Goal: Transaction & Acquisition: Purchase product/service

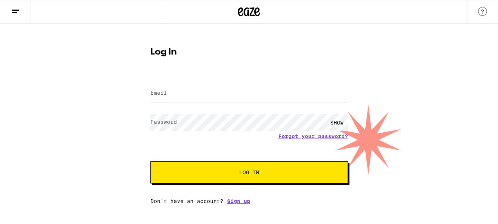
click at [225, 92] on input "Email" at bounding box center [250, 93] width 198 height 17
type input "[PERSON_NAME][EMAIL_ADDRESS][PERSON_NAME][DOMAIN_NAME]"
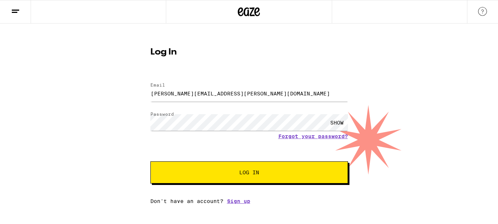
click at [232, 176] on button "Log In" at bounding box center [250, 173] width 198 height 22
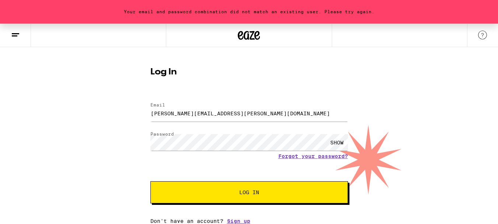
scroll to position [6, 0]
click at [240, 190] on span "Log In" at bounding box center [249, 192] width 20 height 5
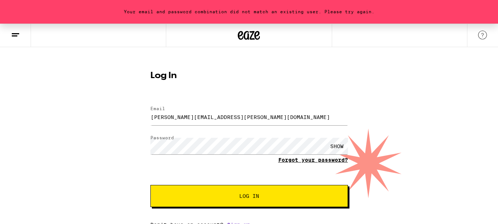
click at [287, 161] on link "Forgot your password?" at bounding box center [314, 160] width 70 height 6
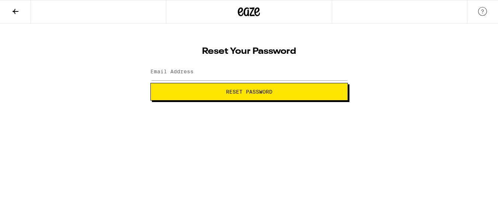
click at [280, 96] on button "Reset Password" at bounding box center [250, 92] width 198 height 18
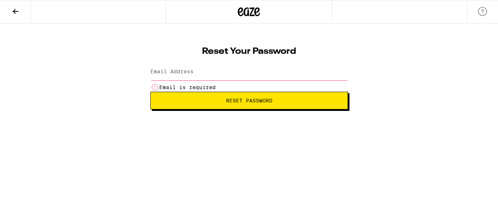
click at [265, 77] on input "Email Address" at bounding box center [250, 72] width 198 height 17
type input "[PERSON_NAME][EMAIL_ADDRESS][PERSON_NAME][DOMAIN_NAME]"
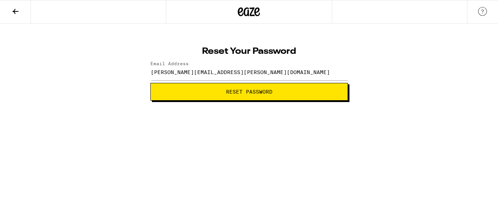
click at [243, 93] on span "Reset Password" at bounding box center [249, 91] width 46 height 5
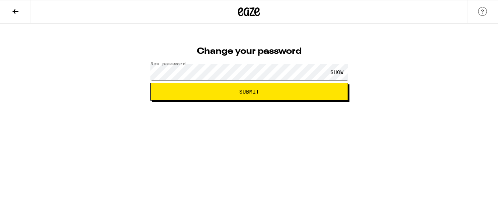
click at [224, 90] on span "Submit" at bounding box center [249, 91] width 185 height 5
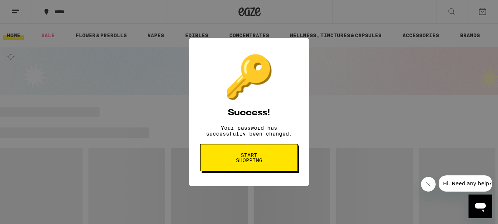
click at [257, 161] on span "Start shopping" at bounding box center [249, 158] width 38 height 10
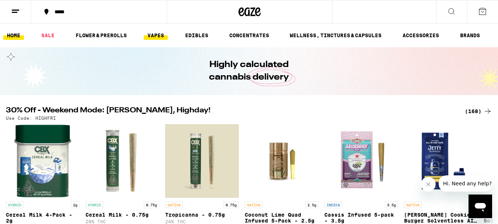
click at [160, 34] on link "VAPES" at bounding box center [156, 35] width 24 height 9
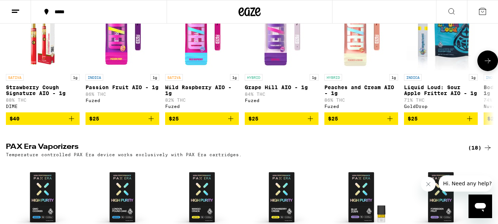
scroll to position [288, 0]
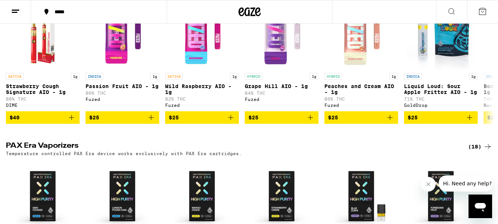
click at [489, 145] on icon at bounding box center [488, 146] width 9 height 9
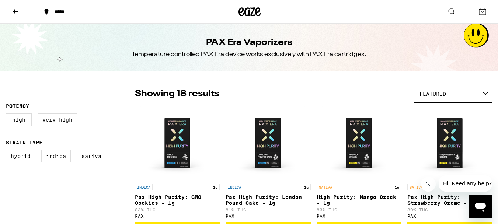
click at [18, 13] on icon at bounding box center [15, 11] width 9 height 9
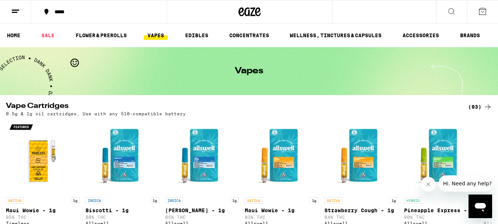
click at [118, 15] on button "*****" at bounding box center [99, 12] width 136 height 22
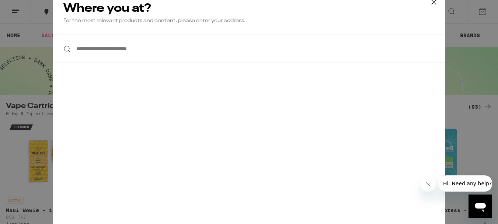
click at [129, 52] on input "**********" at bounding box center [249, 49] width 393 height 28
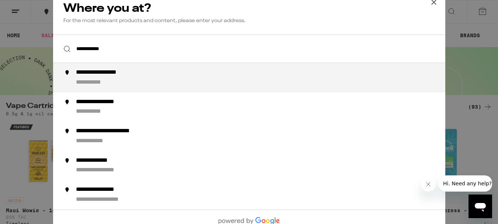
click at [127, 74] on div "**********" at bounding box center [110, 73] width 69 height 8
type input "**********"
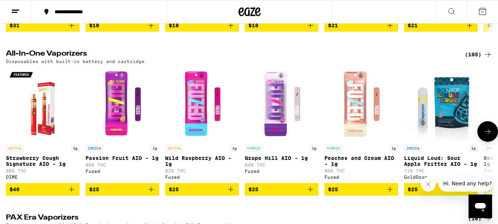
scroll to position [237, 0]
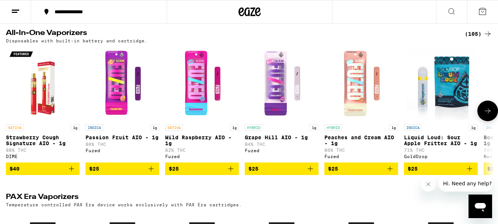
click at [488, 111] on icon at bounding box center [488, 111] width 9 height 9
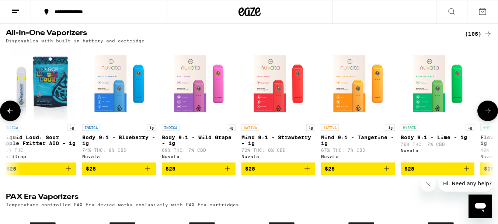
scroll to position [0, 406]
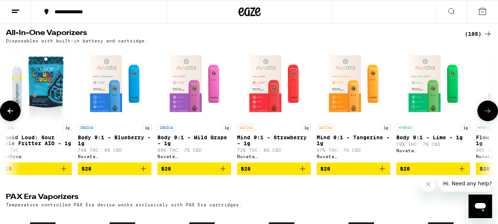
click at [488, 111] on icon at bounding box center [488, 111] width 9 height 9
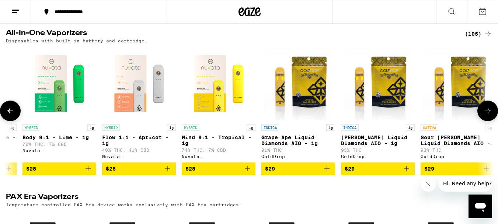
scroll to position [0, 812]
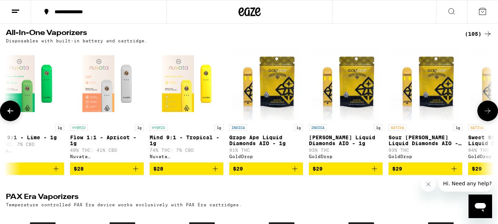
click at [193, 171] on span "$28" at bounding box center [186, 169] width 66 height 9
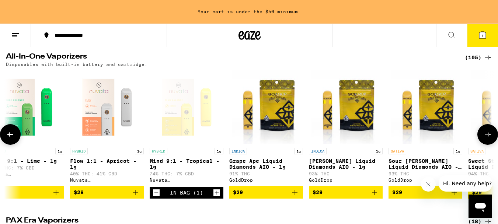
scroll to position [261, 0]
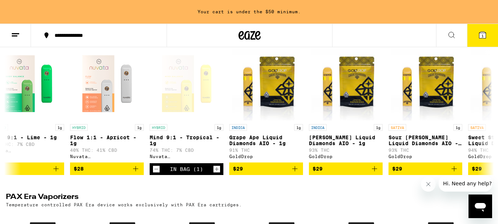
click at [487, 38] on icon at bounding box center [482, 35] width 9 height 9
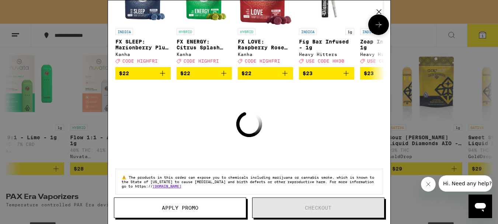
scroll to position [135, 0]
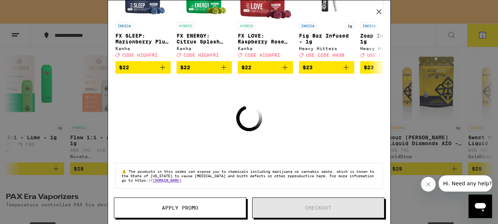
click at [211, 209] on span "Apply Promo" at bounding box center [180, 207] width 132 height 5
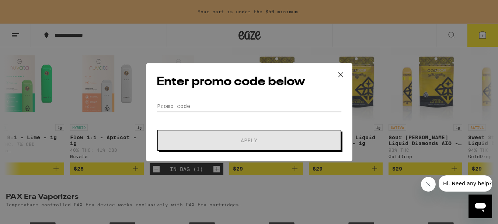
click at [206, 104] on input "Promo Code" at bounding box center [249, 106] width 185 height 11
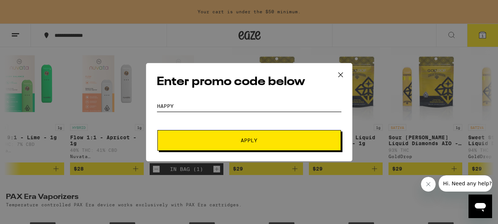
type input "happy"
click at [216, 143] on button "Apply" at bounding box center [250, 140] width 184 height 21
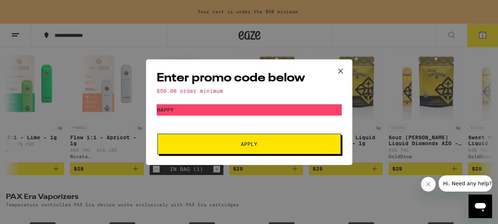
click at [343, 70] on icon at bounding box center [340, 71] width 11 height 11
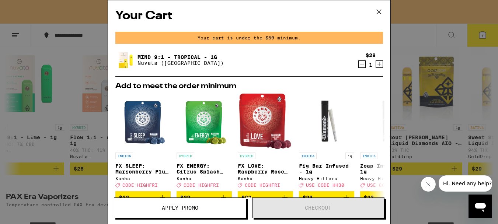
click at [380, 14] on icon at bounding box center [379, 11] width 11 height 11
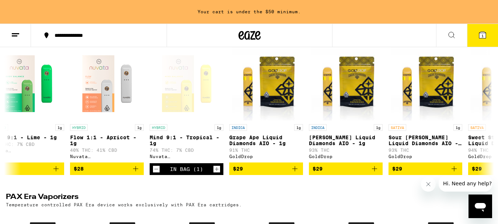
click at [482, 35] on span "1" at bounding box center [483, 36] width 2 height 4
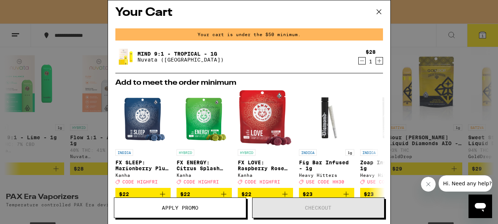
scroll to position [1, 0]
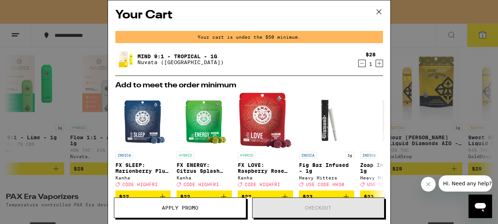
click at [380, 14] on icon at bounding box center [379, 11] width 11 height 11
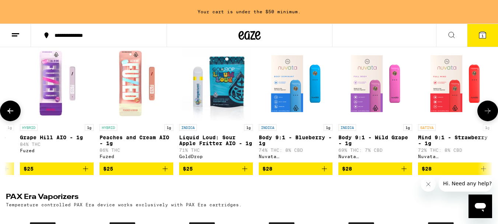
scroll to position [0, 225]
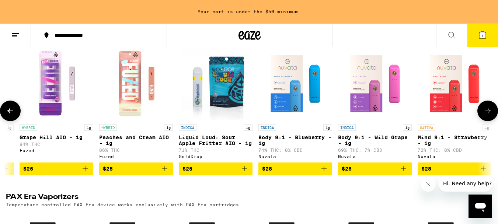
click at [373, 167] on span "$28" at bounding box center [375, 169] width 66 height 9
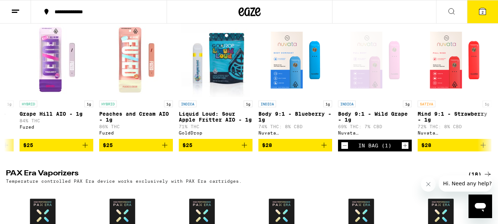
scroll to position [237, 0]
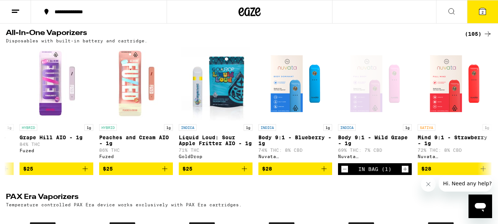
click at [487, 13] on icon at bounding box center [482, 11] width 9 height 9
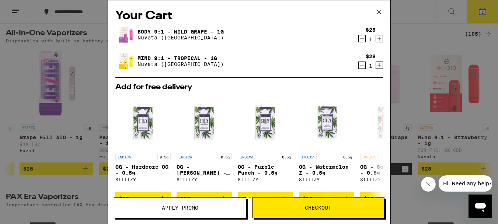
click at [362, 39] on icon "Decrement" at bounding box center [362, 39] width 4 height 0
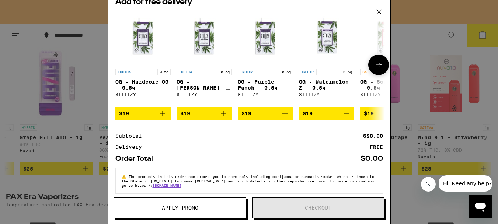
scroll to position [94, 0]
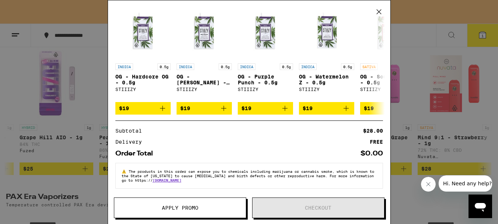
click at [378, 14] on icon at bounding box center [379, 11] width 11 height 11
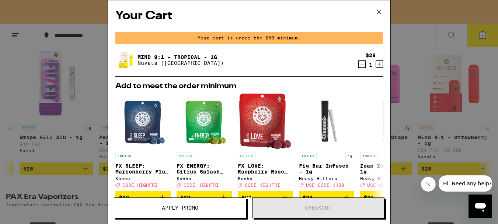
click at [381, 11] on icon at bounding box center [379, 11] width 11 height 11
